Goal: Navigation & Orientation: Find specific page/section

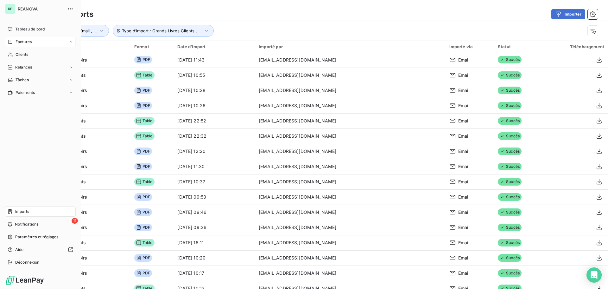
click at [20, 41] on span "Factures" at bounding box center [24, 42] width 16 height 6
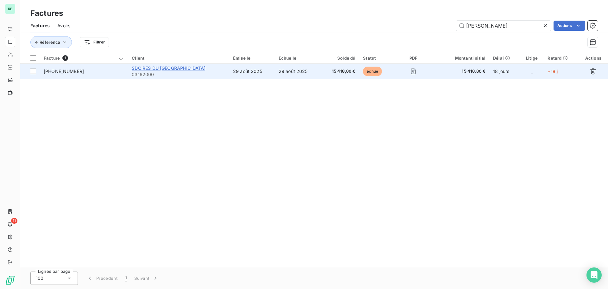
click at [175, 67] on span "SDC RES DU [GEOGRAPHIC_DATA]" at bounding box center [169, 67] width 74 height 5
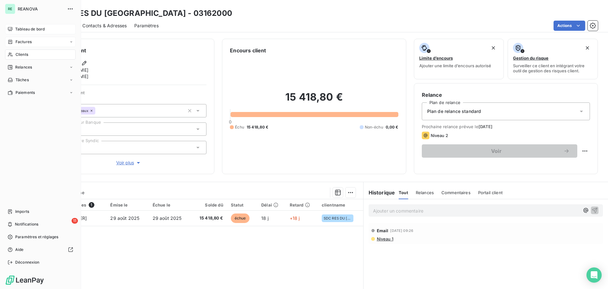
click at [24, 29] on span "Tableau de bord" at bounding box center [29, 29] width 29 height 6
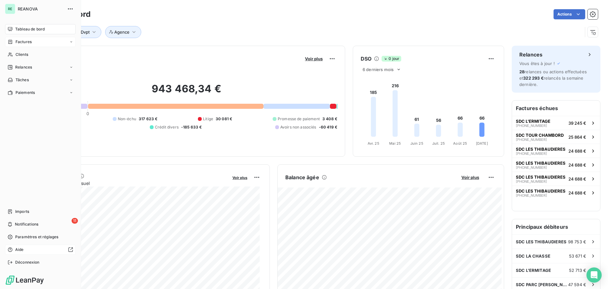
click at [17, 247] on span "Aide" at bounding box center [19, 250] width 9 height 6
